Goal: Information Seeking & Learning: Find specific page/section

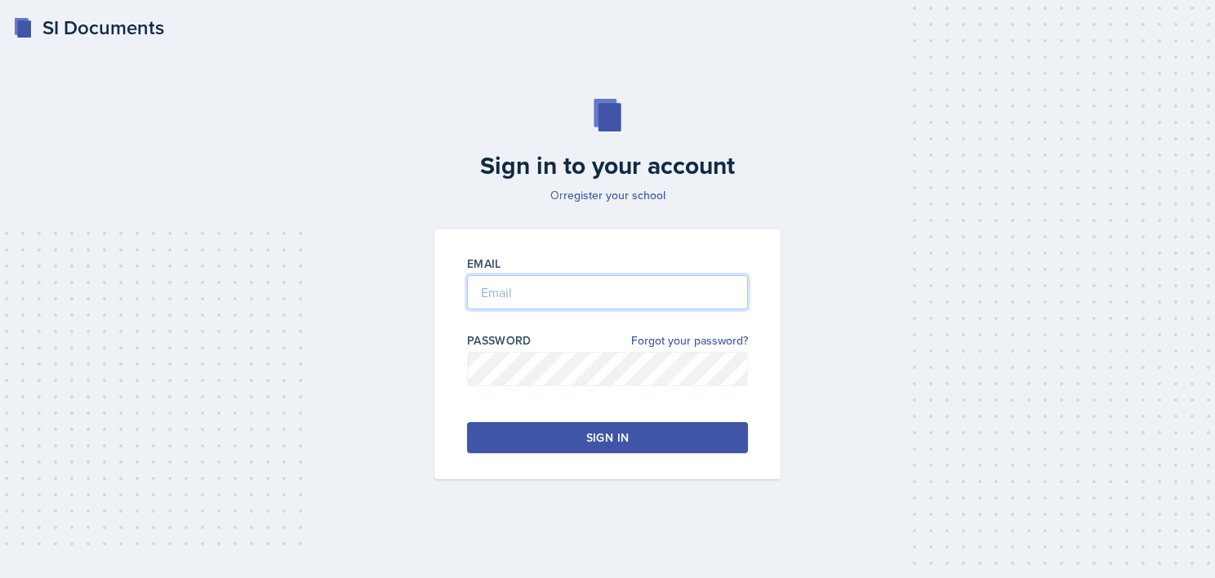
click at [556, 293] on input "email" at bounding box center [607, 292] width 281 height 34
type input "[EMAIL_ADDRESS][DOMAIN_NAME]"
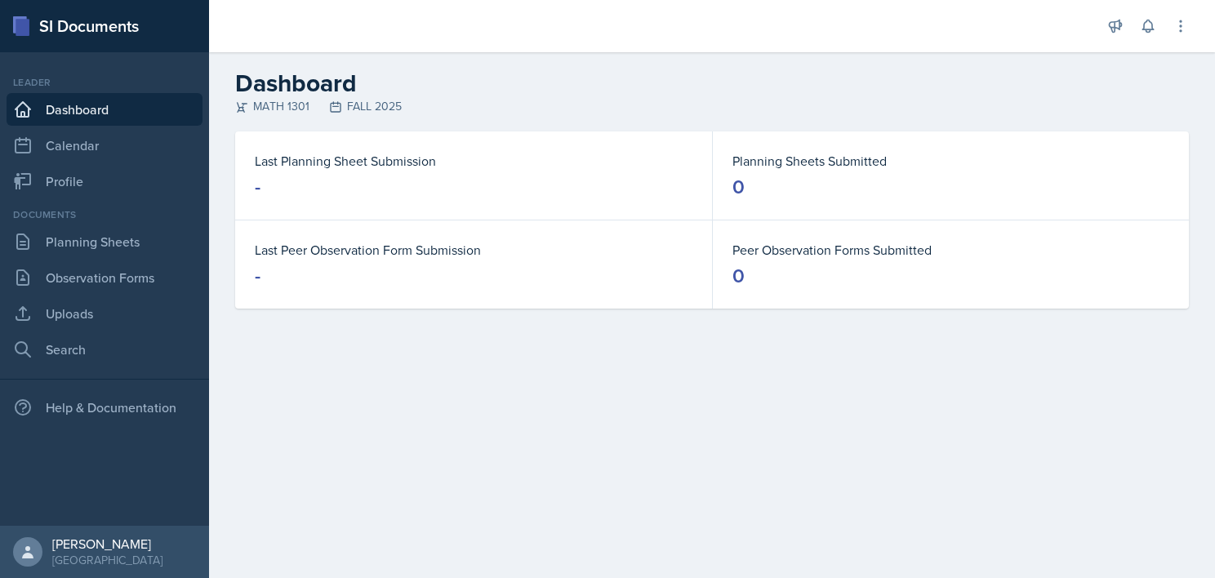
click at [536, 397] on main "Dashboard MATH 1301 FALL 2025 Last Planning Sheet Submission - Planning Sheets …" at bounding box center [712, 315] width 1006 height 526
click at [82, 253] on link "Planning Sheets" at bounding box center [105, 241] width 196 height 33
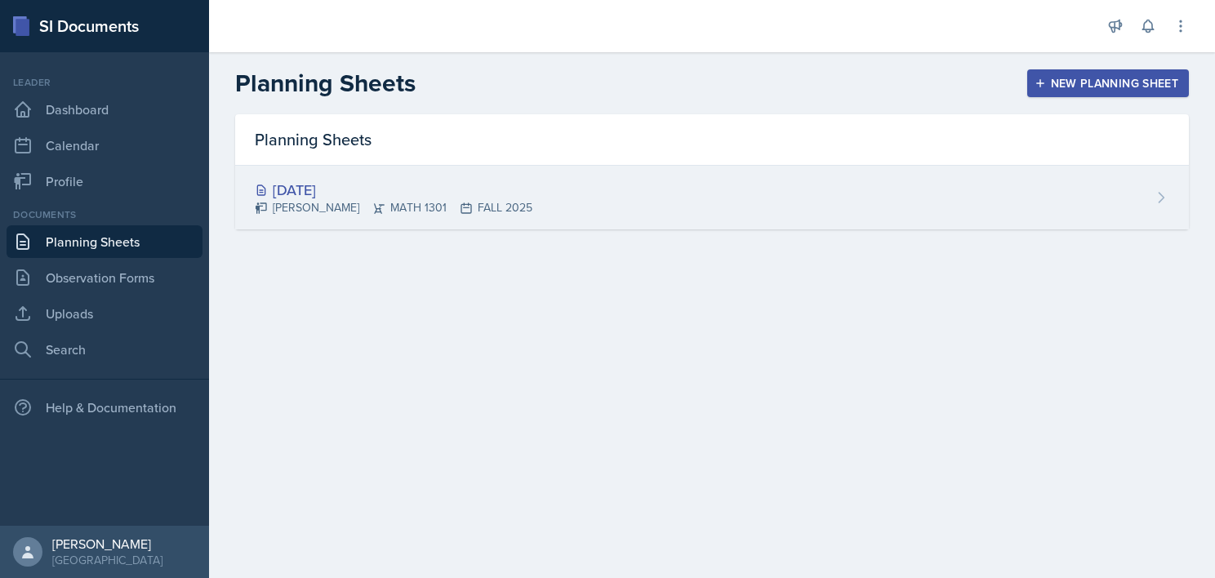
click at [330, 189] on div "[DATE]" at bounding box center [394, 190] width 278 height 22
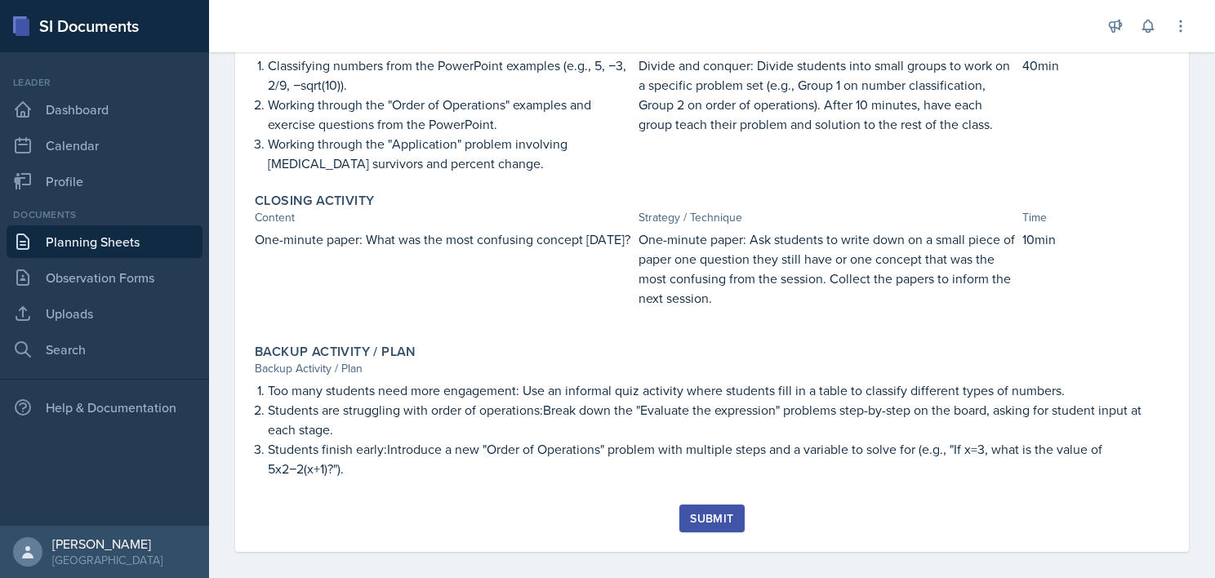
scroll to position [473, 0]
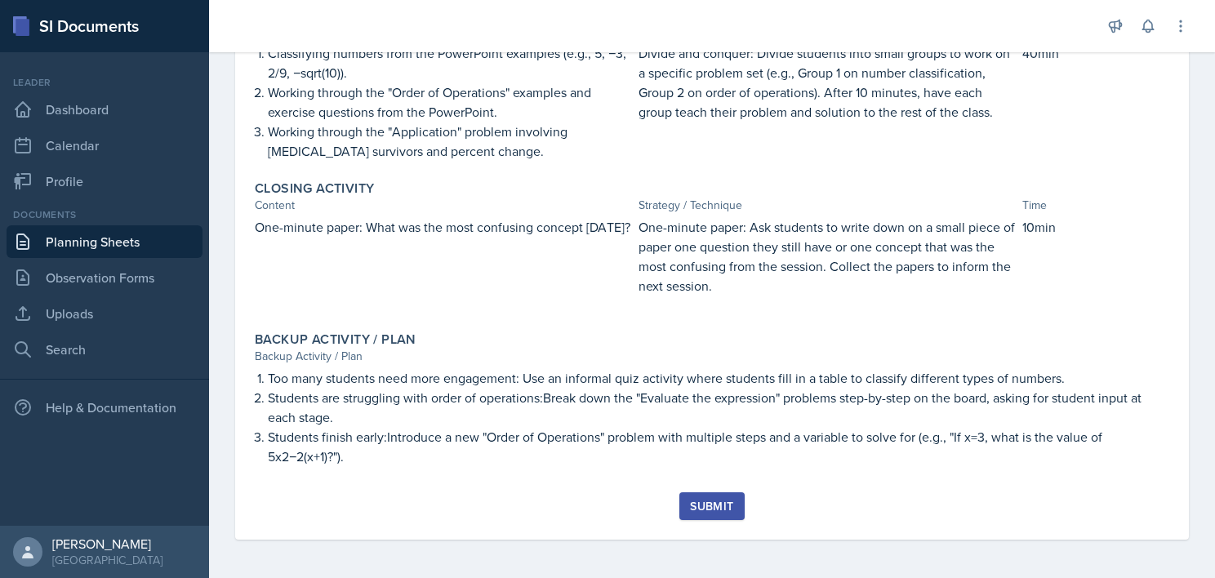
click at [696, 507] on div "Submit" at bounding box center [711, 506] width 43 height 13
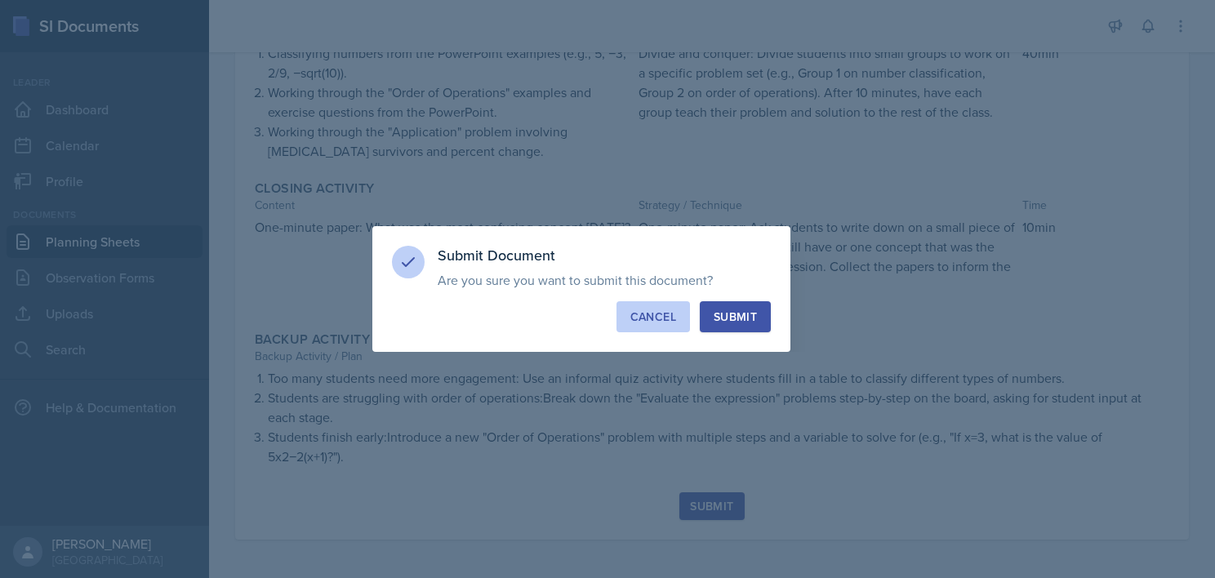
click at [649, 323] on div "Cancel" at bounding box center [653, 317] width 46 height 16
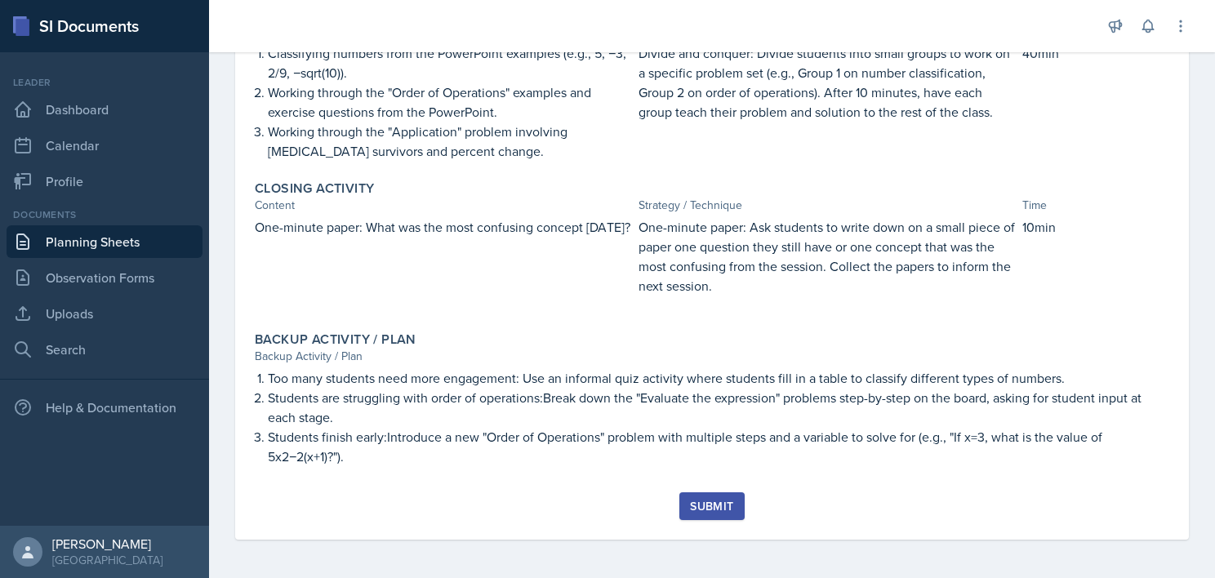
click at [699, 513] on div "Submit" at bounding box center [711, 506] width 43 height 13
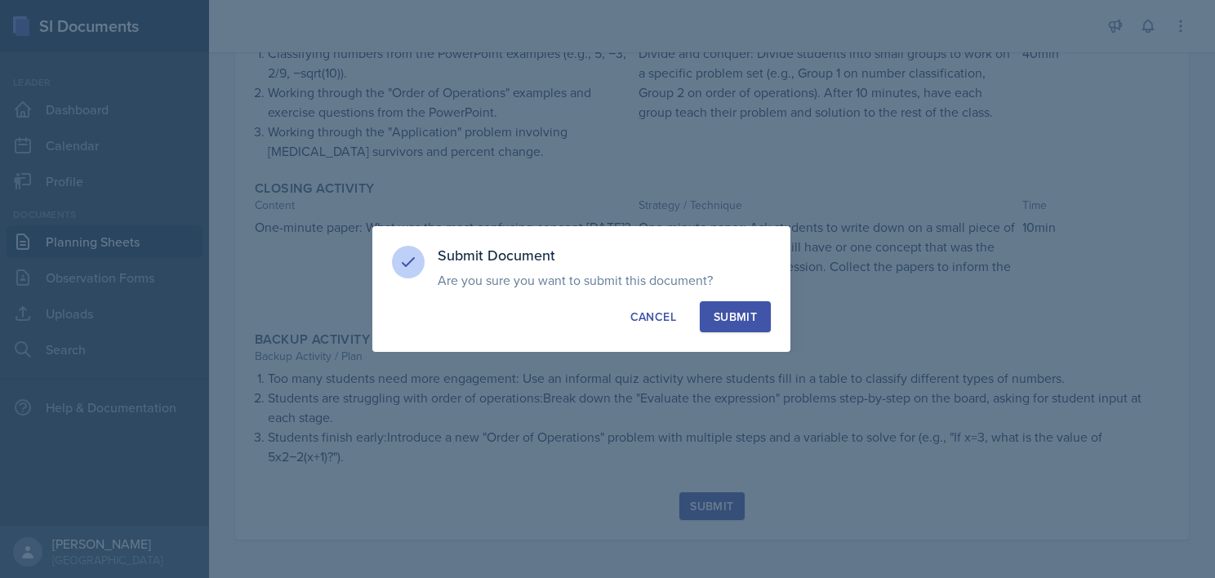
click at [745, 320] on div "Submit" at bounding box center [735, 317] width 43 height 16
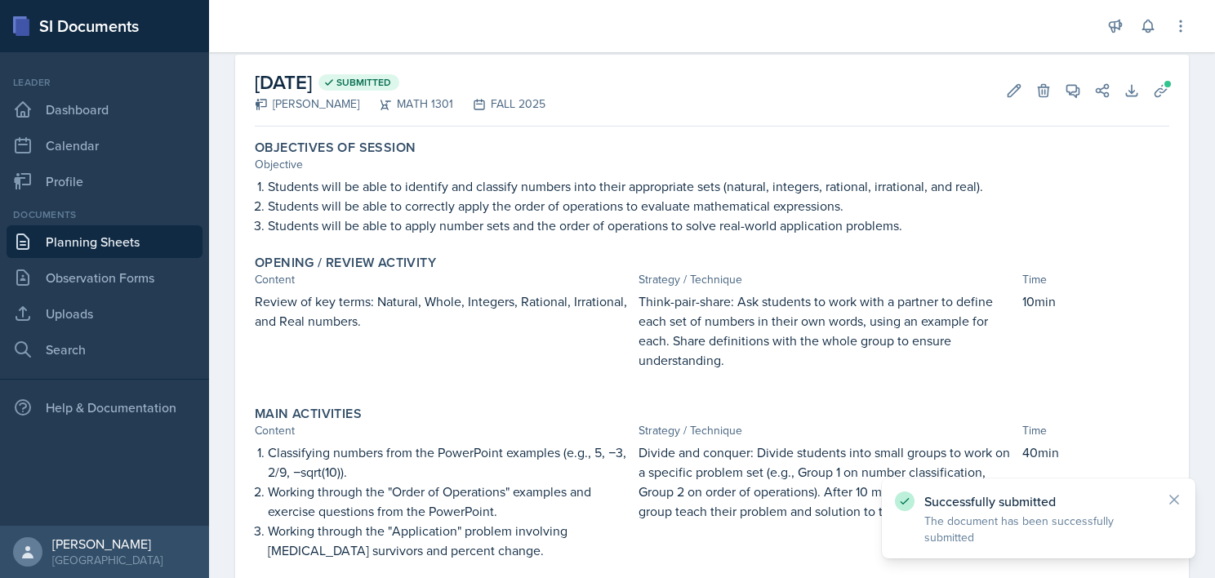
scroll to position [0, 0]
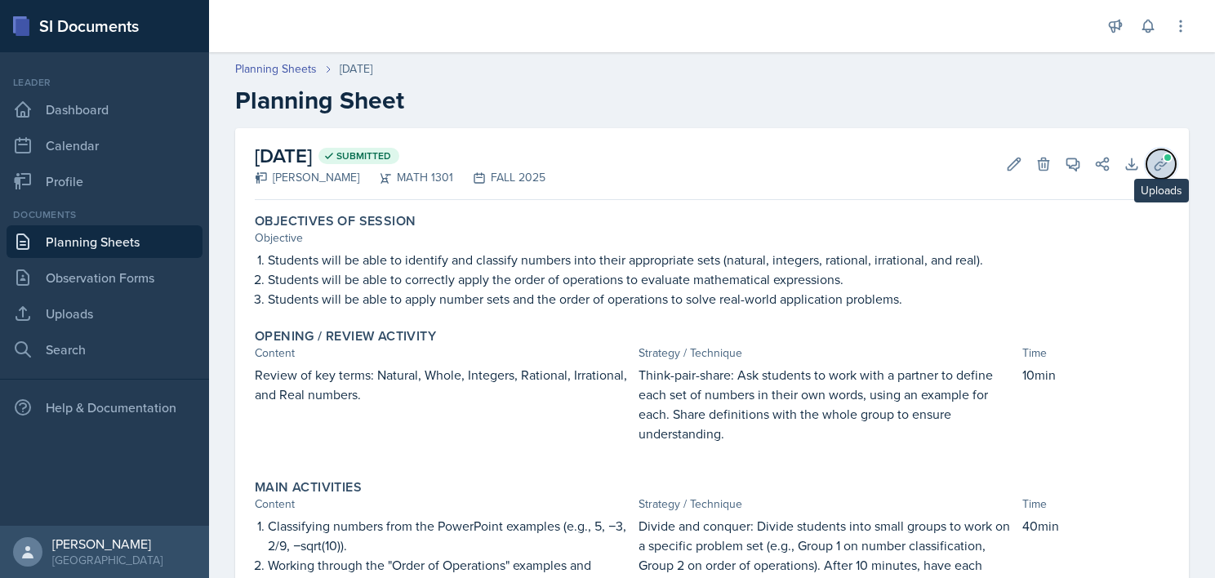
click at [1153, 158] on icon at bounding box center [1161, 164] width 16 height 16
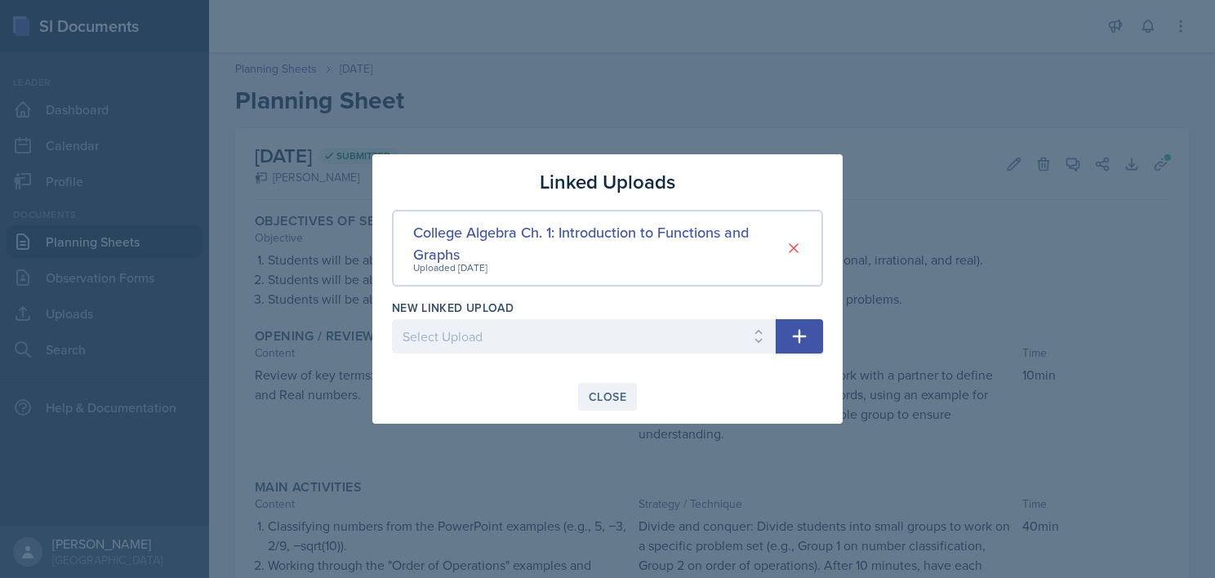
click at [602, 396] on div "Close" at bounding box center [608, 396] width 38 height 13
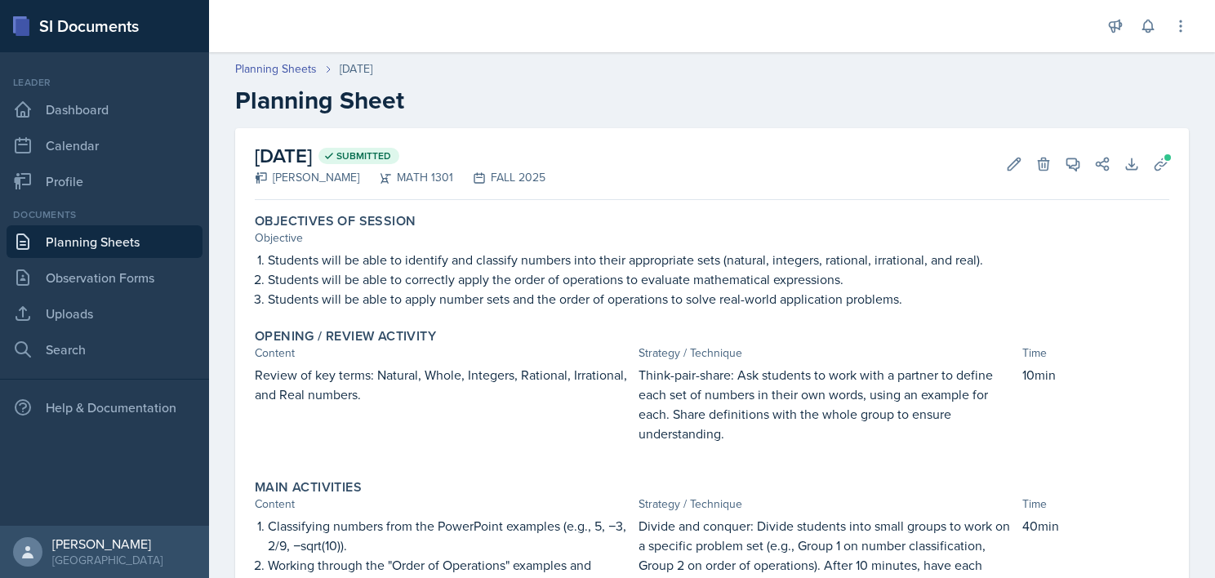
click at [67, 237] on link "Planning Sheets" at bounding box center [105, 241] width 196 height 33
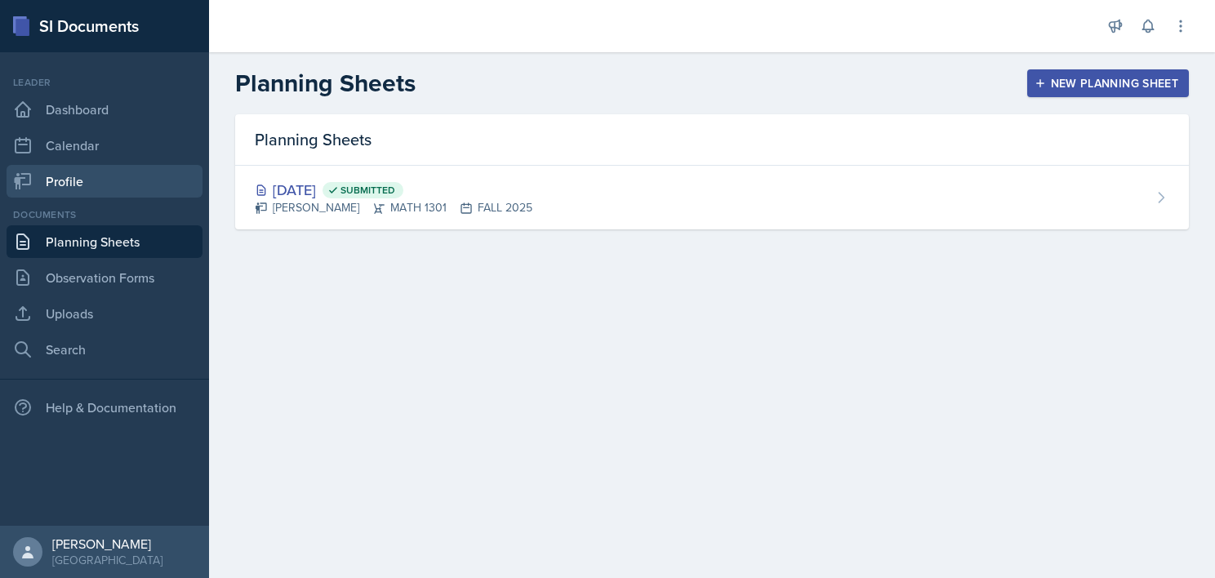
click at [127, 167] on link "Profile" at bounding box center [105, 181] width 196 height 33
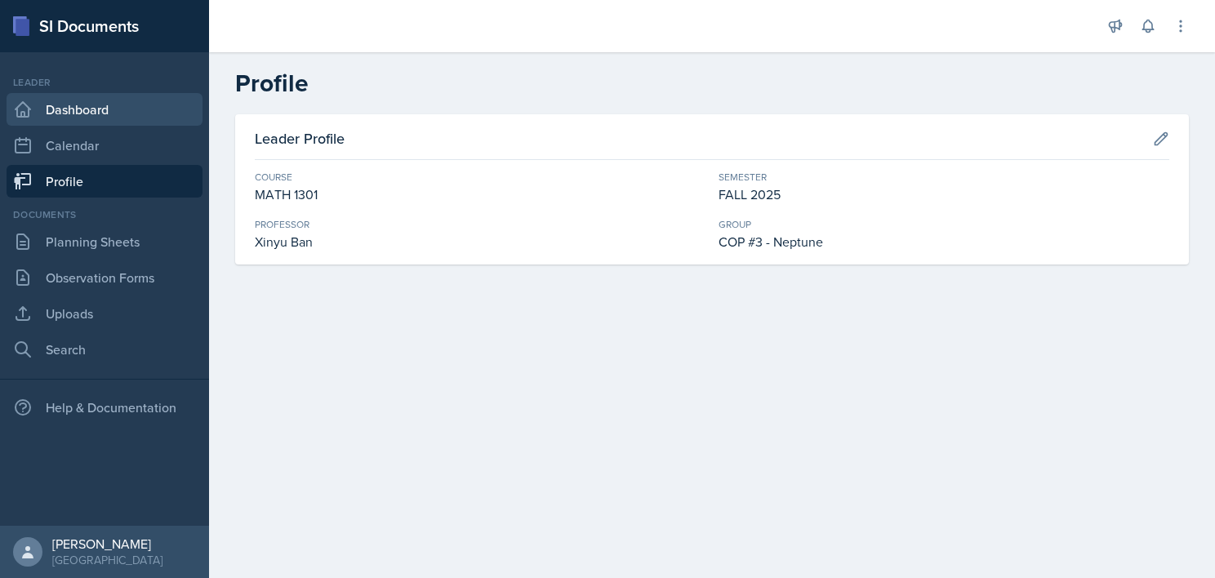
click at [123, 114] on link "Dashboard" at bounding box center [105, 109] width 196 height 33
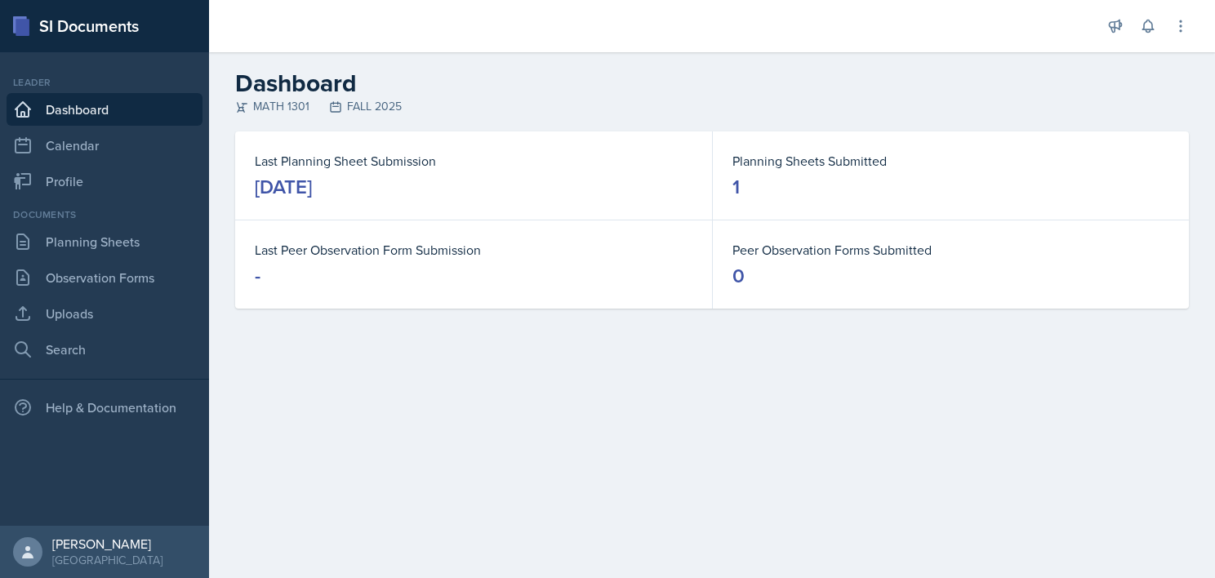
click at [732, 193] on div "1" at bounding box center [735, 187] width 7 height 26
click at [86, 336] on link "Search" at bounding box center [105, 349] width 196 height 33
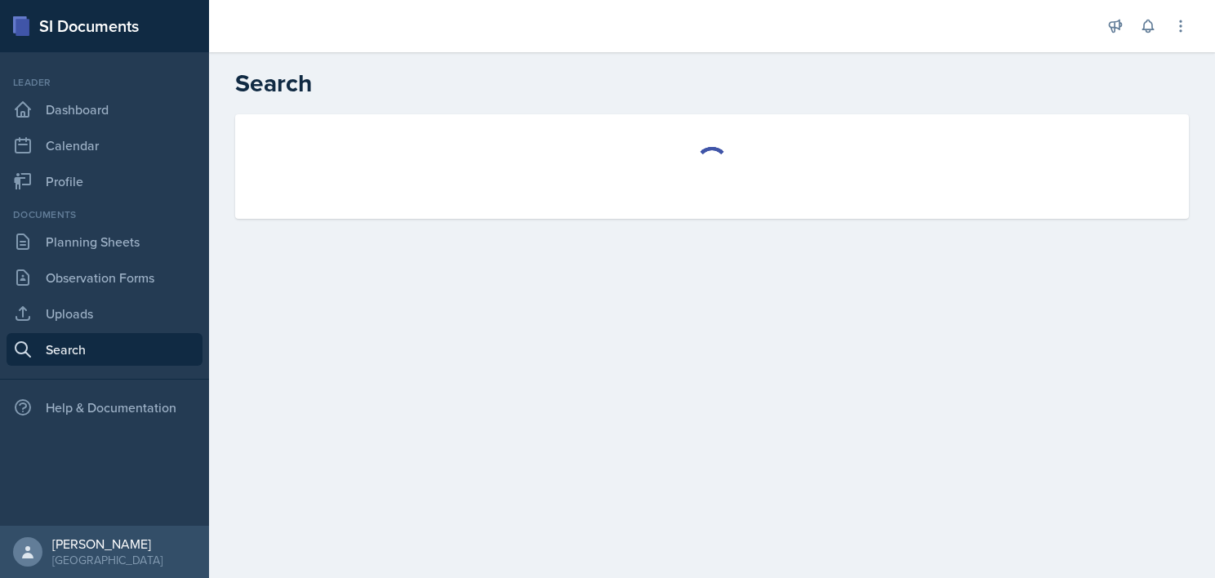
select select "all"
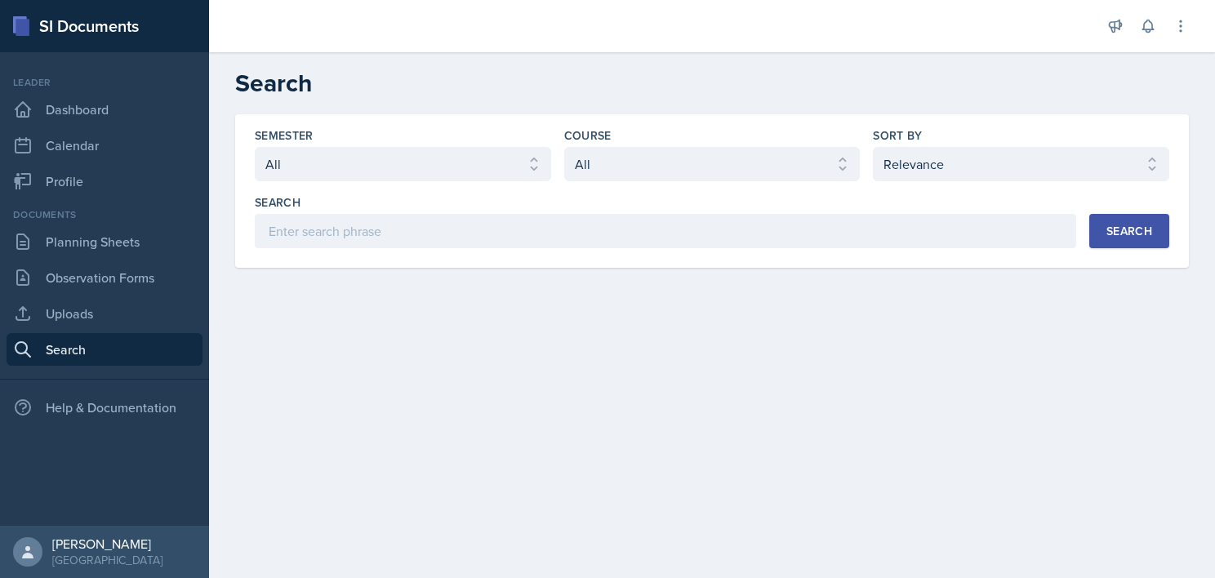
click at [1133, 220] on button "Search" at bounding box center [1129, 231] width 80 height 34
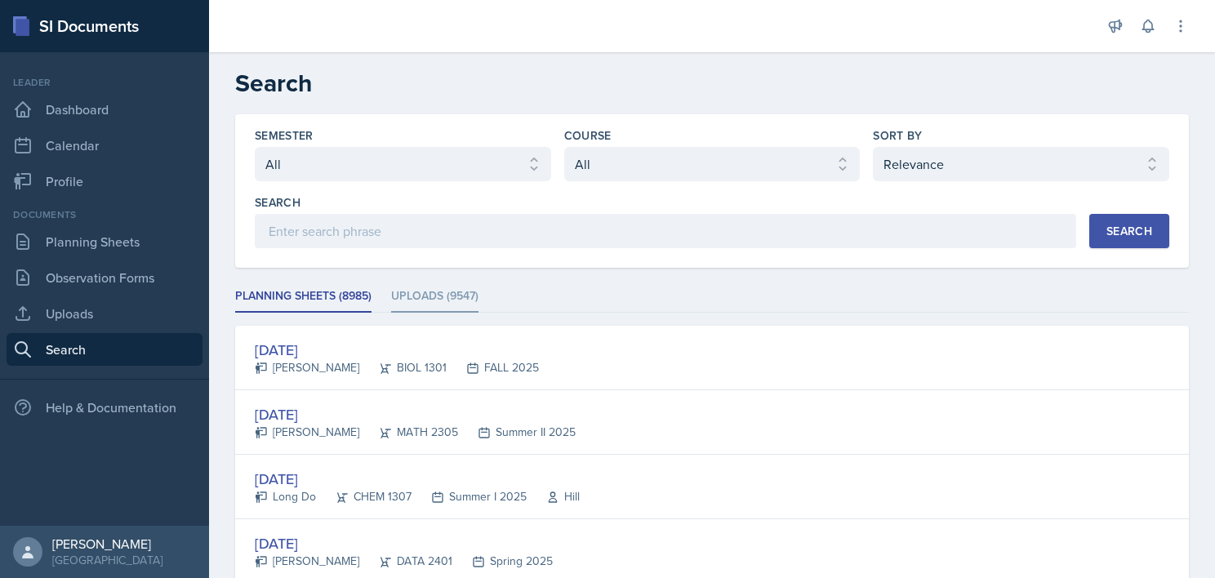
click at [412, 294] on li "Uploads (9547)" at bounding box center [434, 297] width 87 height 32
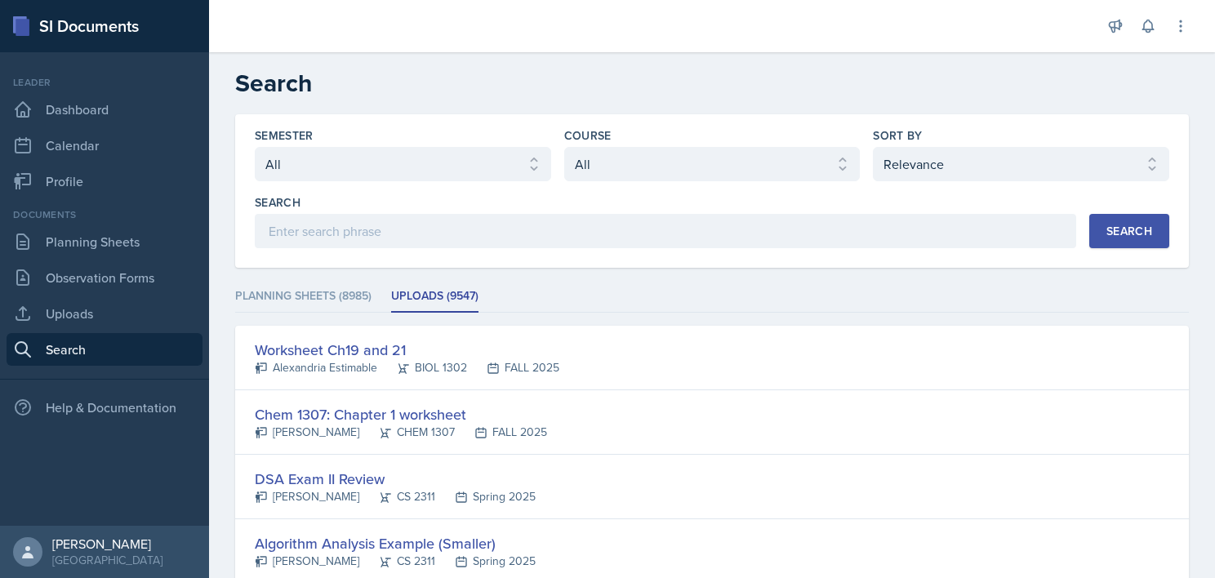
click at [1137, 227] on div "Search" at bounding box center [1129, 231] width 46 height 13
click at [1016, 154] on select "Select sort by Relevance Document Date (Asc) Document Date (Desc)" at bounding box center [1021, 164] width 296 height 34
click at [873, 147] on select "Select sort by Relevance Document Date (Asc) Document Date (Desc)" at bounding box center [1021, 164] width 296 height 34
click at [1117, 225] on div "Search" at bounding box center [1129, 231] width 46 height 13
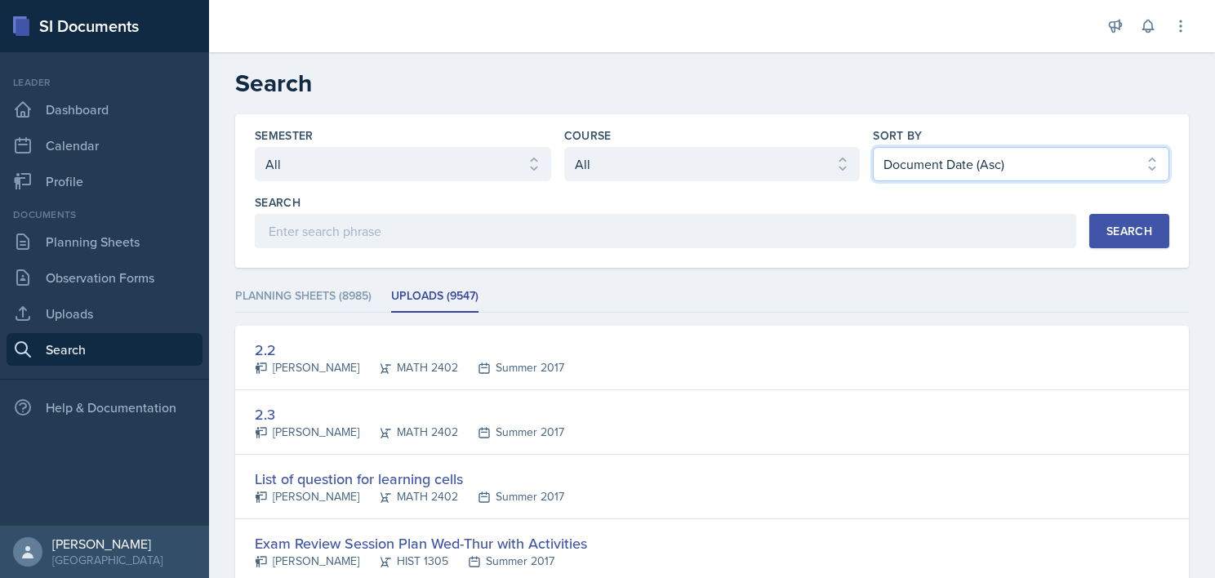
click at [964, 154] on select "Select sort by Relevance Document Date (Asc) Document Date (Desc)" at bounding box center [1021, 164] width 296 height 34
select select "3"
click at [873, 147] on select "Select sort by Relevance Document Date (Asc) Document Date (Desc)" at bounding box center [1021, 164] width 296 height 34
click at [1113, 231] on div "Search" at bounding box center [1129, 231] width 46 height 13
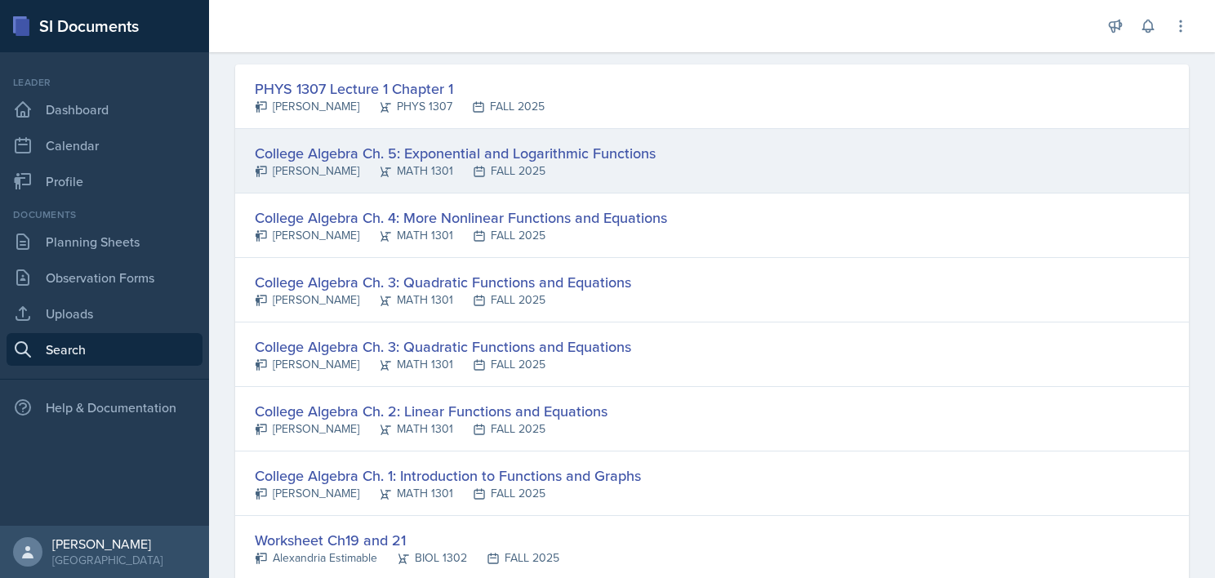
scroll to position [371, 0]
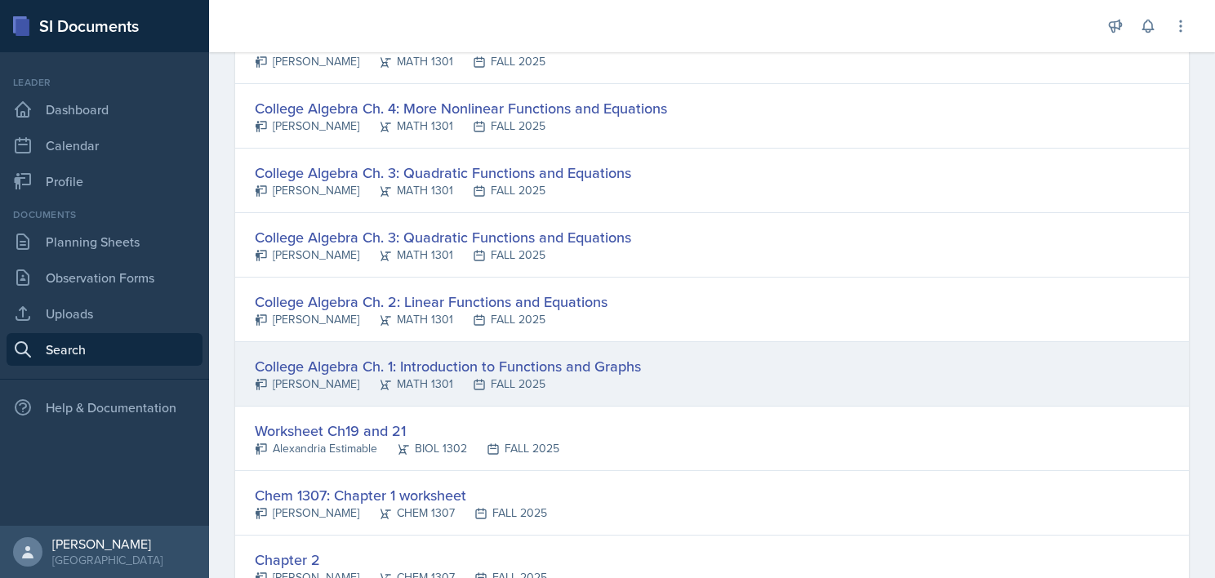
click at [568, 365] on div "College Algebra Ch. 1: Introduction to Functions and Graphs" at bounding box center [448, 366] width 386 height 22
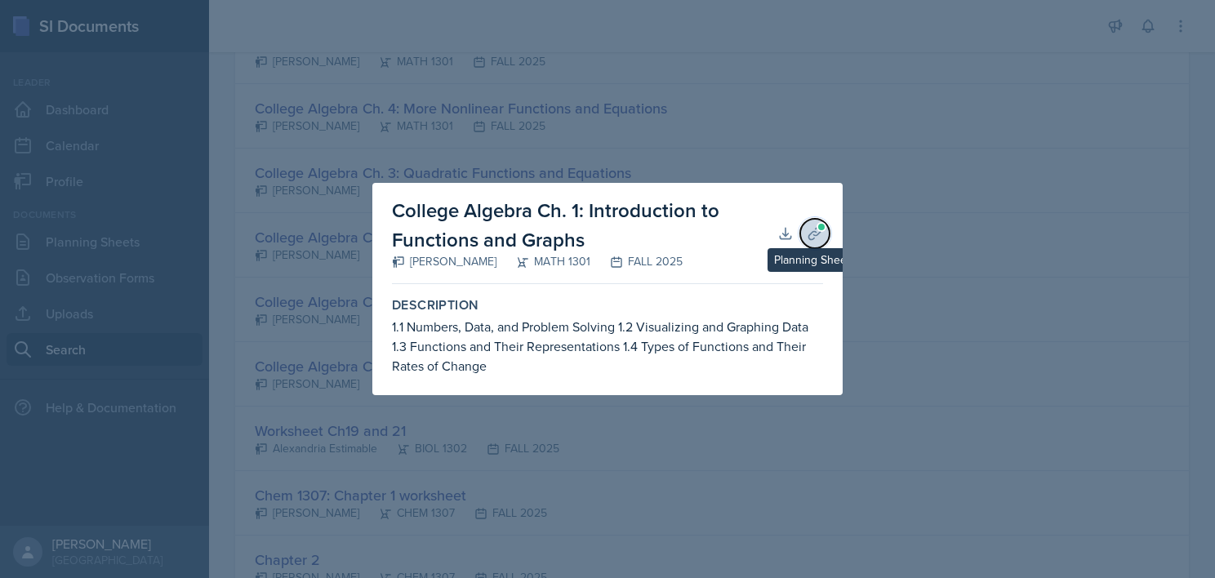
click at [816, 225] on icon at bounding box center [815, 233] width 16 height 16
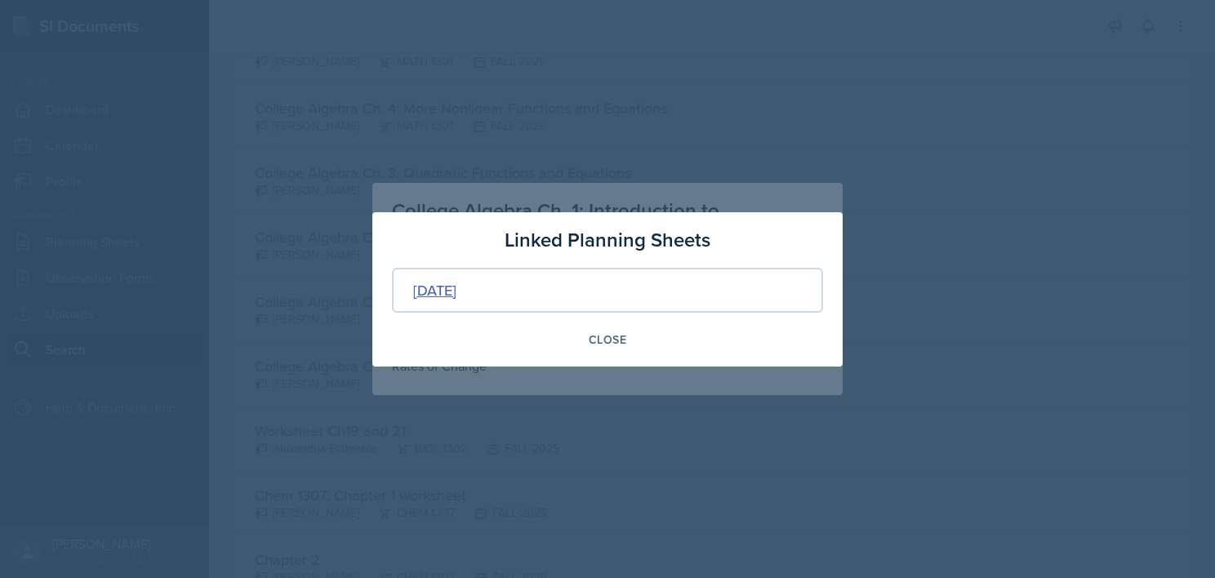
click at [447, 285] on div "[DATE]" at bounding box center [434, 290] width 43 height 22
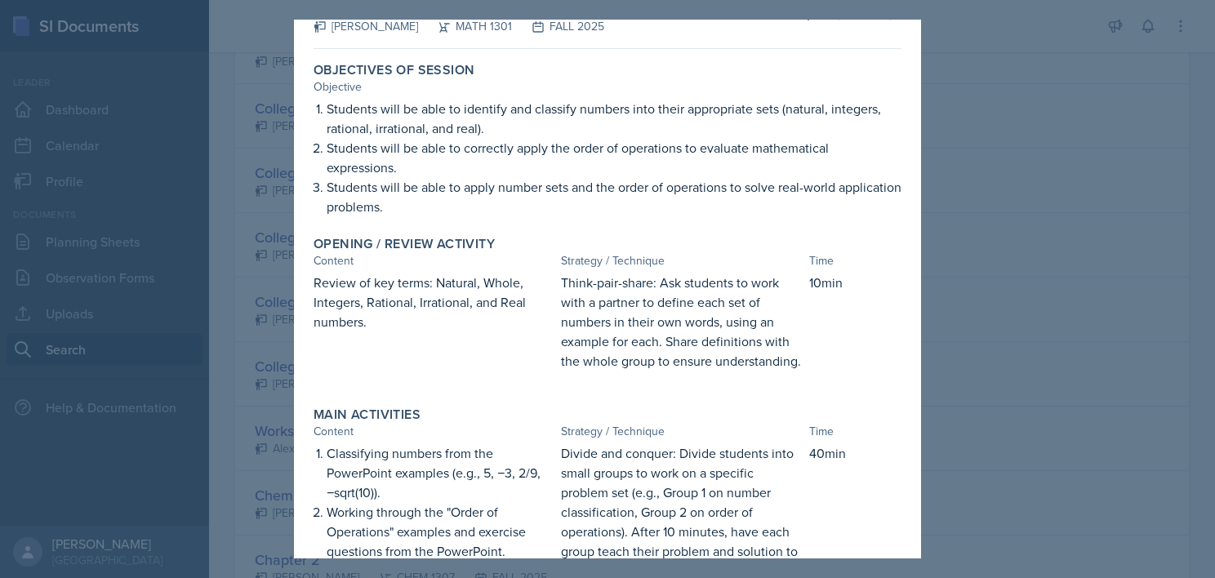
scroll to position [0, 0]
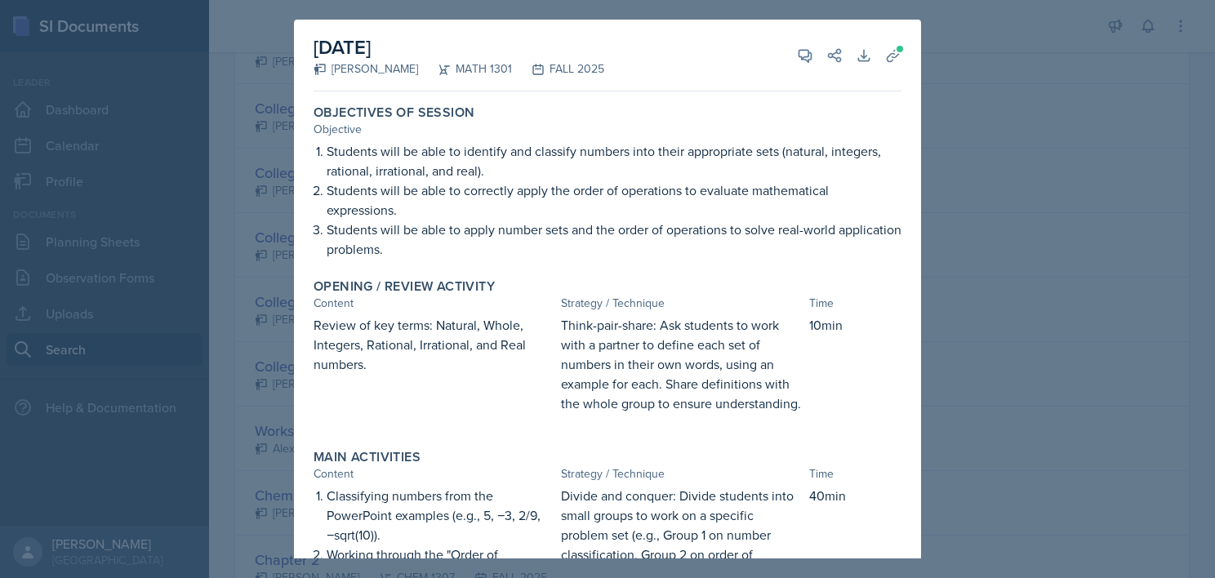
click at [1029, 358] on div at bounding box center [607, 289] width 1215 height 578
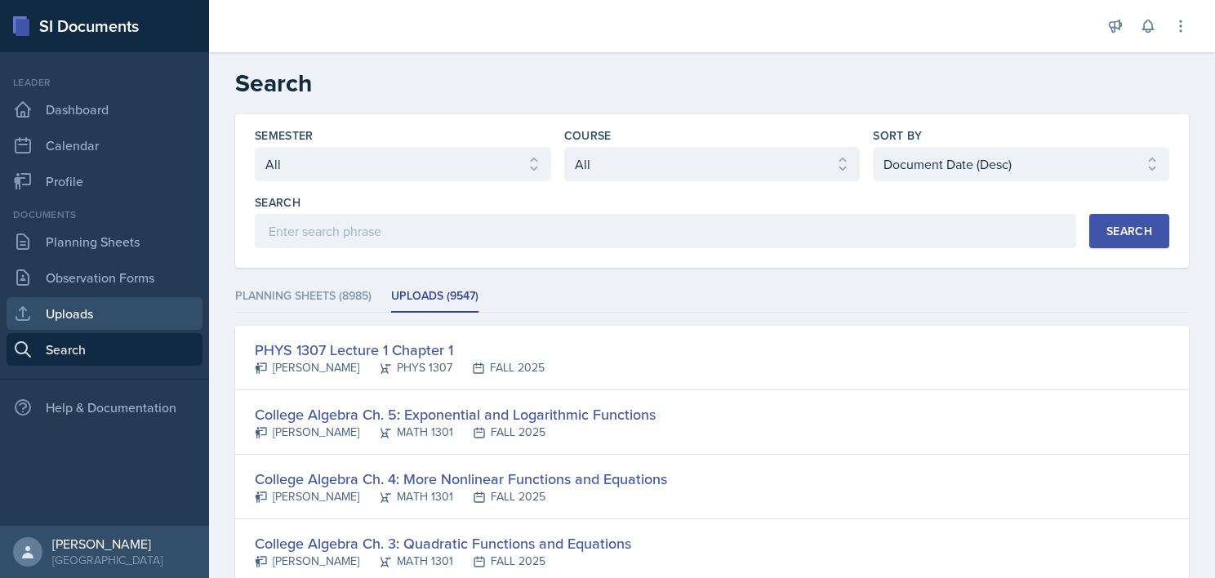
click at [91, 314] on link "Uploads" at bounding box center [105, 313] width 196 height 33
